Goal: Information Seeking & Learning: Learn about a topic

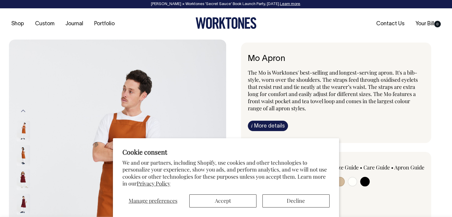
click at [223, 207] on section "Cookie consent We and our partners, including Shopify, use cookies and other te…" at bounding box center [226, 177] width 226 height 79
click at [238, 201] on button "Accept" at bounding box center [222, 200] width 67 height 13
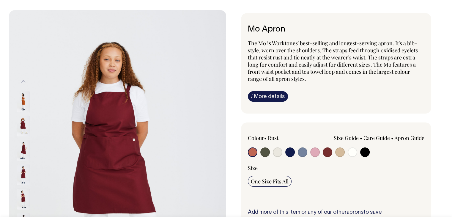
scroll to position [30, 0]
click at [251, 149] on input "radio" at bounding box center [253, 152] width 10 height 10
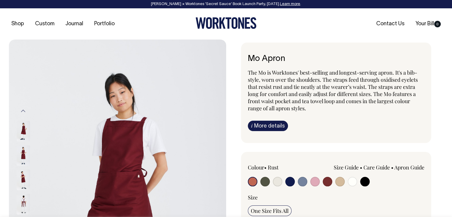
scroll to position [0, 0]
click at [249, 183] on input "radio" at bounding box center [253, 182] width 10 height 10
click at [325, 178] on input "radio" at bounding box center [328, 182] width 10 height 10
radio input "true"
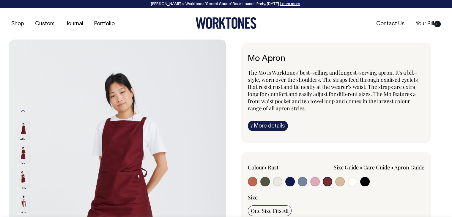
select select "Burgundy"
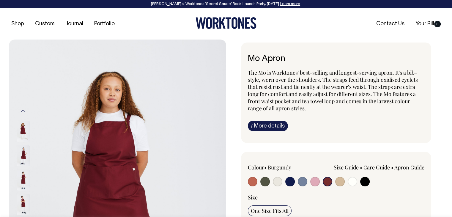
click at [253, 182] on input "radio" at bounding box center [253, 182] width 10 height 10
radio input "true"
select select "Rust"
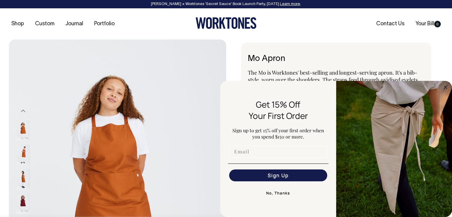
click at [248, 152] on input "Email" at bounding box center [278, 152] width 98 height 12
type input "info@weideselect.nl"
click at [271, 175] on button "Sign Up" at bounding box center [278, 175] width 98 height 12
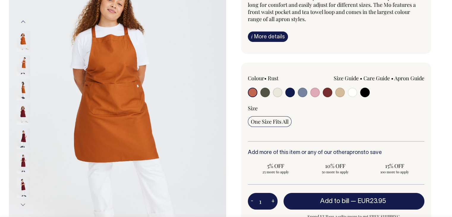
scroll to position [89, 0]
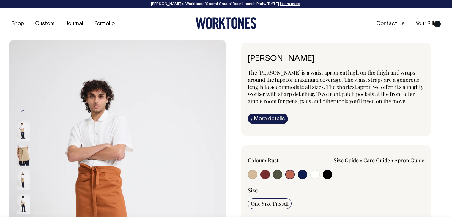
select select "Rust"
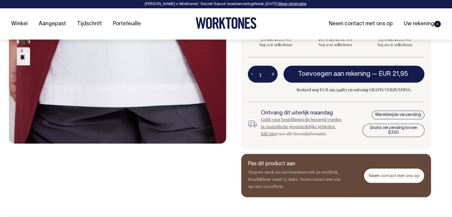
scroll to position [222, 0]
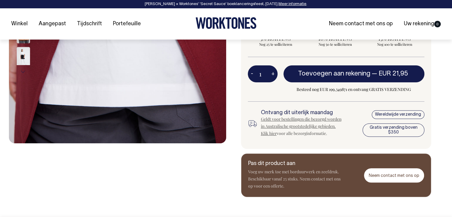
click at [272, 133] on font "Geldt voor bestellingen die bezorgd worden in Australische grootstedelijke gebi…" at bounding box center [301, 126] width 80 height 20
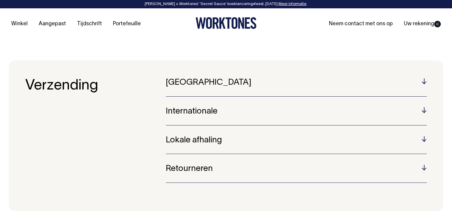
click at [425, 110] on h5 "Internationale" at bounding box center [296, 111] width 261 height 9
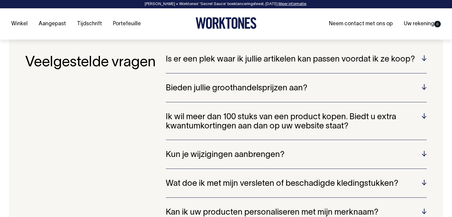
scroll to position [238, 0]
click at [423, 112] on h5 "Ik wil meer dan 100 stuks van een product kopen. Biedt u extra kwantumkortingen…" at bounding box center [296, 121] width 261 height 18
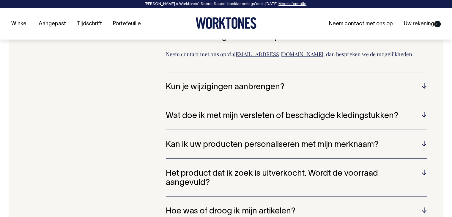
scroll to position [327, 0]
click at [425, 83] on h5 "Kun je wijzigingen aanbrengen?" at bounding box center [296, 86] width 261 height 9
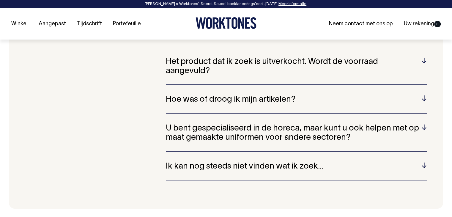
scroll to position [445, 0]
click at [430, 95] on section "Veelgestelde vragen Is er een plek waar ik jullie artikelen kan passen voordat …" at bounding box center [226, 18] width 434 height 379
click at [421, 98] on h5 "Hoe was of droog ik mijn artikelen?" at bounding box center [296, 99] width 261 height 9
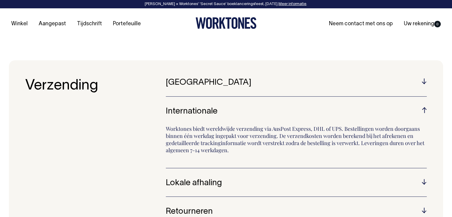
scroll to position [0, 0]
